Goal: Use online tool/utility: Utilize a website feature to perform a specific function

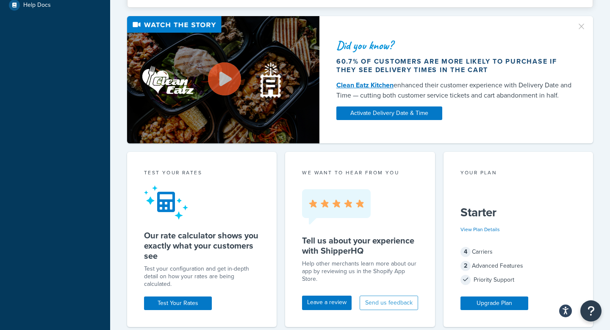
scroll to position [106, 0]
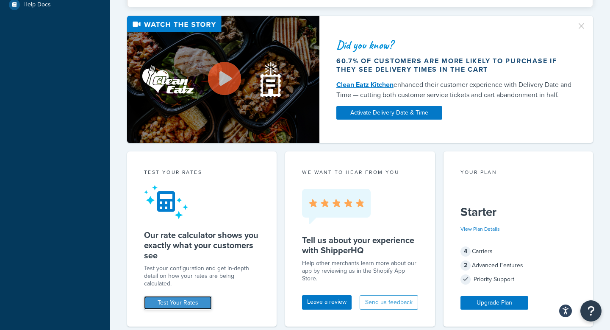
click at [168, 303] on link "Test Your Rates" at bounding box center [178, 303] width 68 height 14
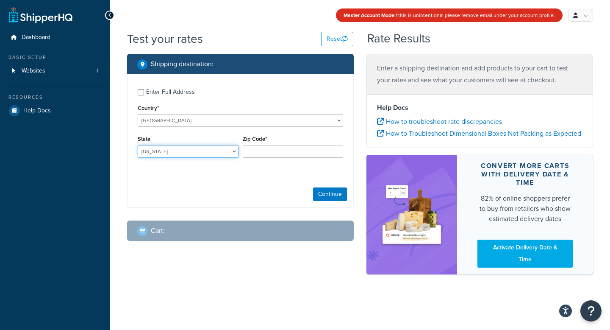
click at [223, 152] on select "[US_STATE] [US_STATE] [US_STATE] [US_STATE] [US_STATE] Armed Forces Americas Ar…" at bounding box center [188, 151] width 101 height 13
select select "ID"
click at [138, 145] on select "[US_STATE] [US_STATE] [US_STATE] [US_STATE] [US_STATE] Armed Forces Americas Ar…" at bounding box center [188, 151] width 101 height 13
click at [264, 151] on input "Zip Code*" at bounding box center [293, 151] width 101 height 13
type input "83687"
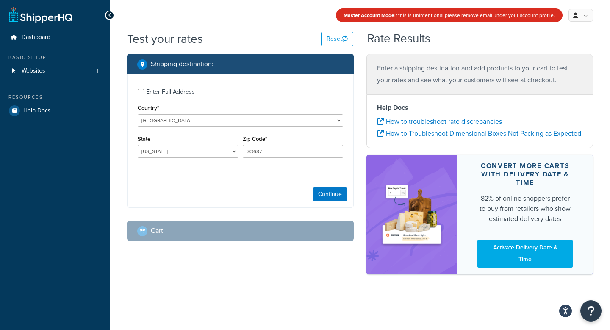
click at [227, 294] on div "Test your rates Reset Rate Results Shipping destination : Enter Full Address Co…" at bounding box center [360, 167] width 500 height 273
click at [327, 196] on button "Continue" at bounding box center [330, 194] width 34 height 14
